Goal: Information Seeking & Learning: Learn about a topic

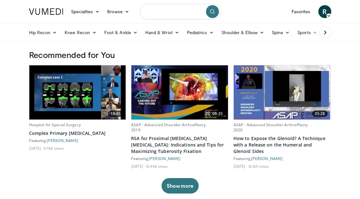
click at [183, 13] on input "Search topics, interventions" at bounding box center [180, 11] width 81 height 15
type input "**********"
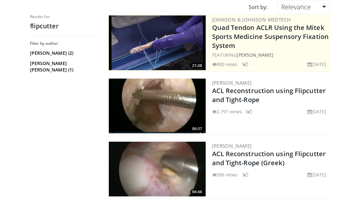
scroll to position [58, 0]
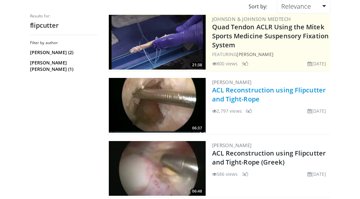
click at [251, 92] on link "ACL Reconstruction using Flipcutter and Tight-Rope" at bounding box center [269, 95] width 114 height 18
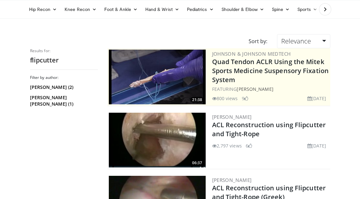
scroll to position [0, 0]
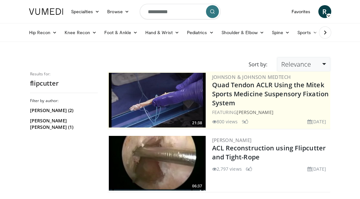
click at [307, 64] on span "Relevance" at bounding box center [296, 64] width 30 height 9
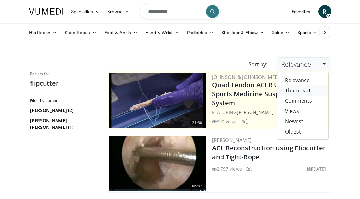
click at [313, 89] on link "Thumbs Up" at bounding box center [302, 90] width 51 height 10
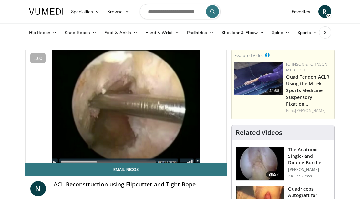
scroll to position [27, 0]
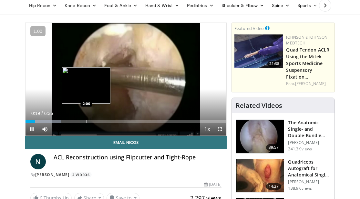
click at [86, 121] on div "Progress Bar" at bounding box center [86, 121] width 1 height 3
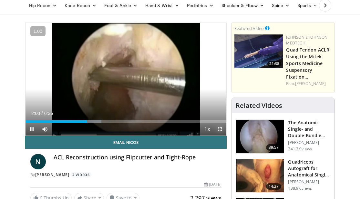
click at [219, 129] on span "Video Player" at bounding box center [219, 129] width 13 height 13
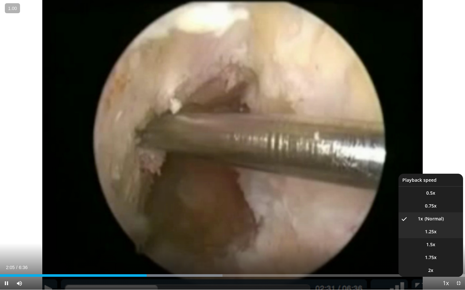
click at [359, 199] on li "1.25x" at bounding box center [430, 231] width 65 height 13
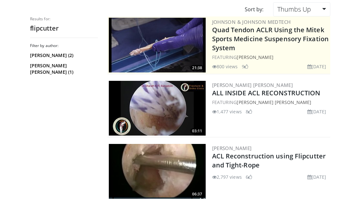
scroll to position [50, 0]
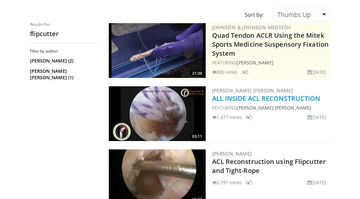
click at [308, 98] on link "ALL INSIDE ACL RECONSTRUCTION" at bounding box center [266, 98] width 108 height 9
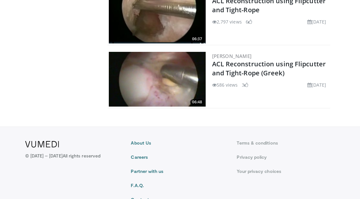
scroll to position [0, 0]
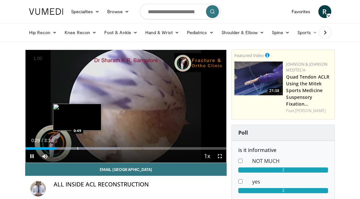
click at [77, 147] on div "Loaded : 47.09% 0:29 0:49" at bounding box center [125, 147] width 201 height 6
